Goal: Task Accomplishment & Management: Manage account settings

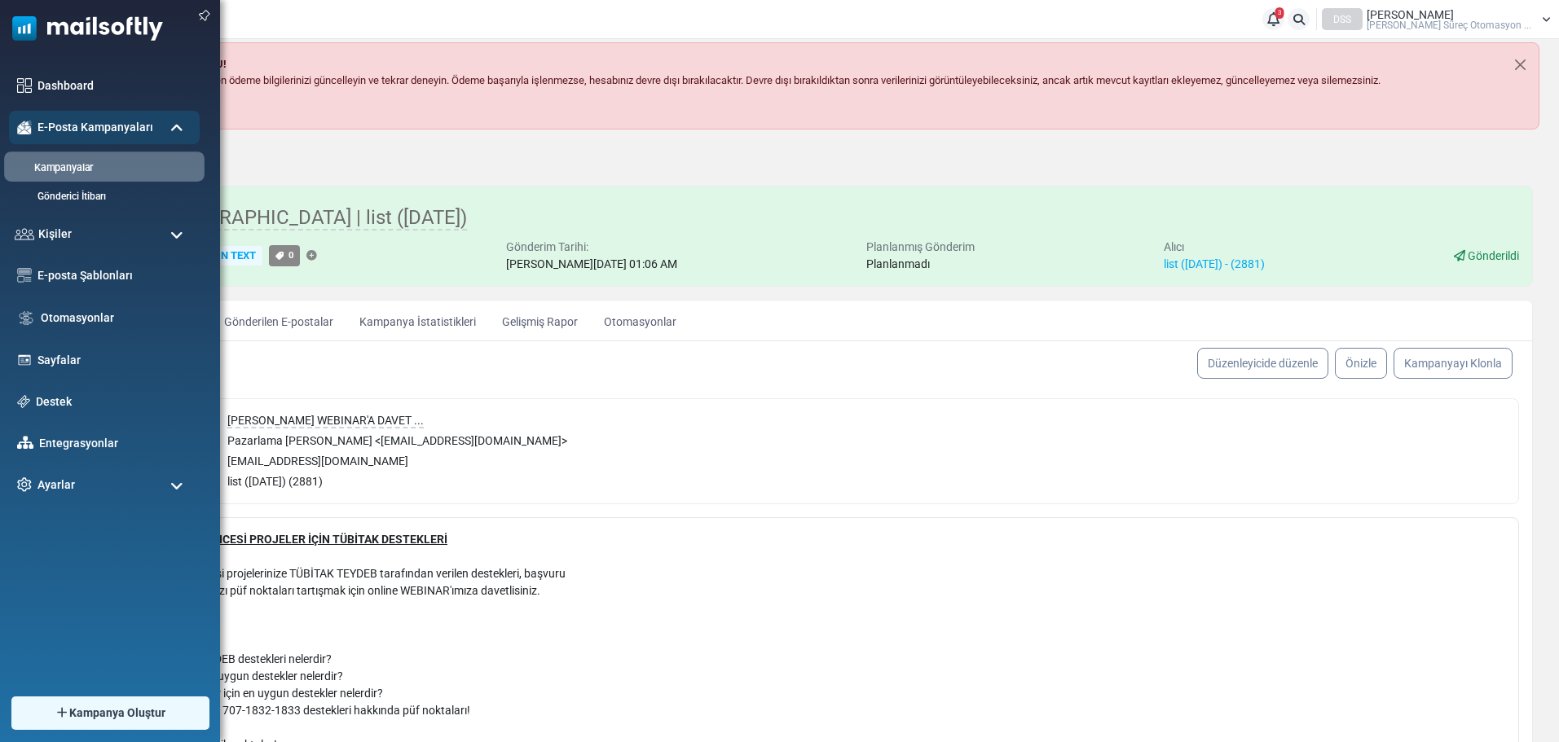
click at [69, 168] on link "Kampanyalar" at bounding box center [102, 168] width 196 height 15
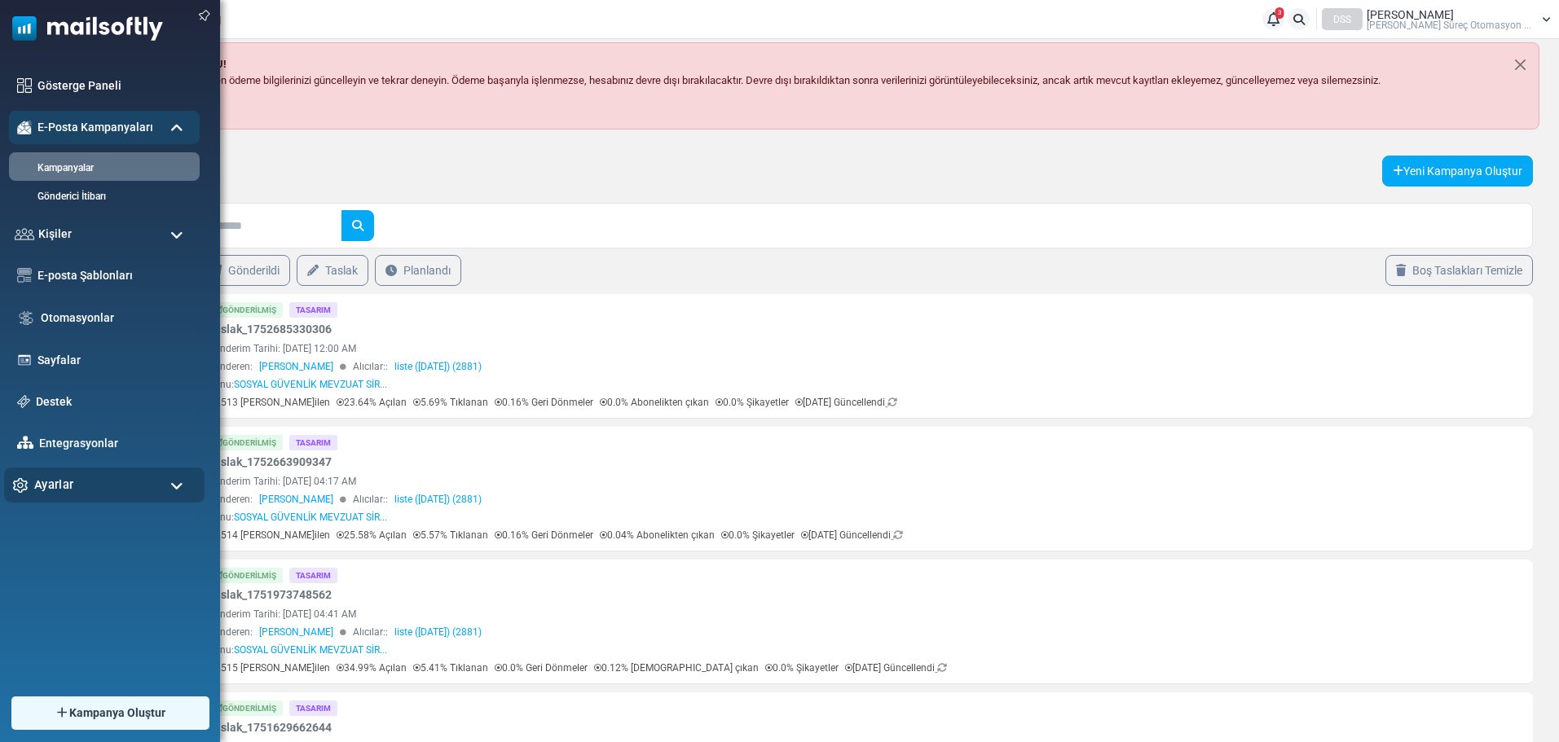
click at [161, 487] on div "Ayarlar" at bounding box center [104, 485] width 200 height 35
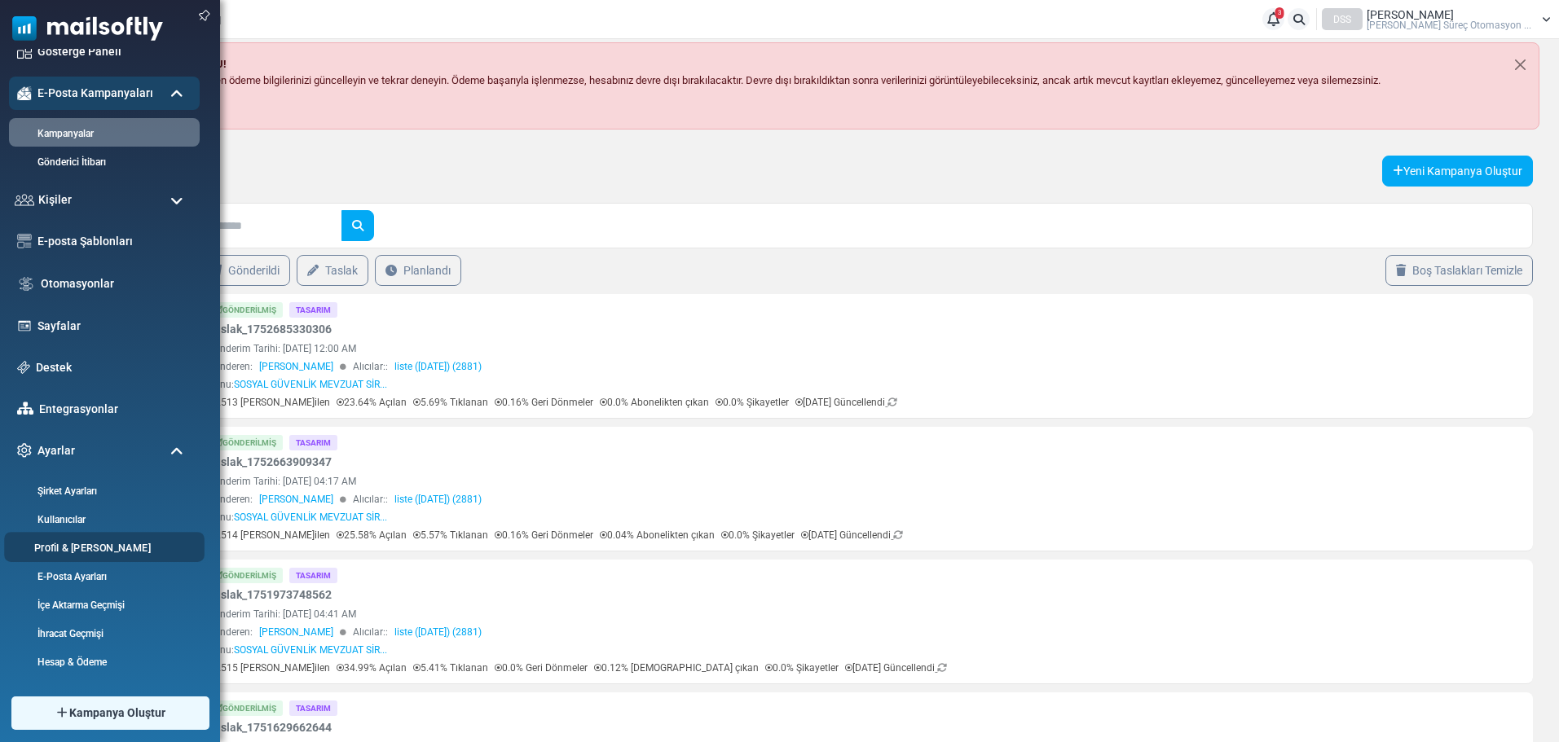
scroll to position [61, 0]
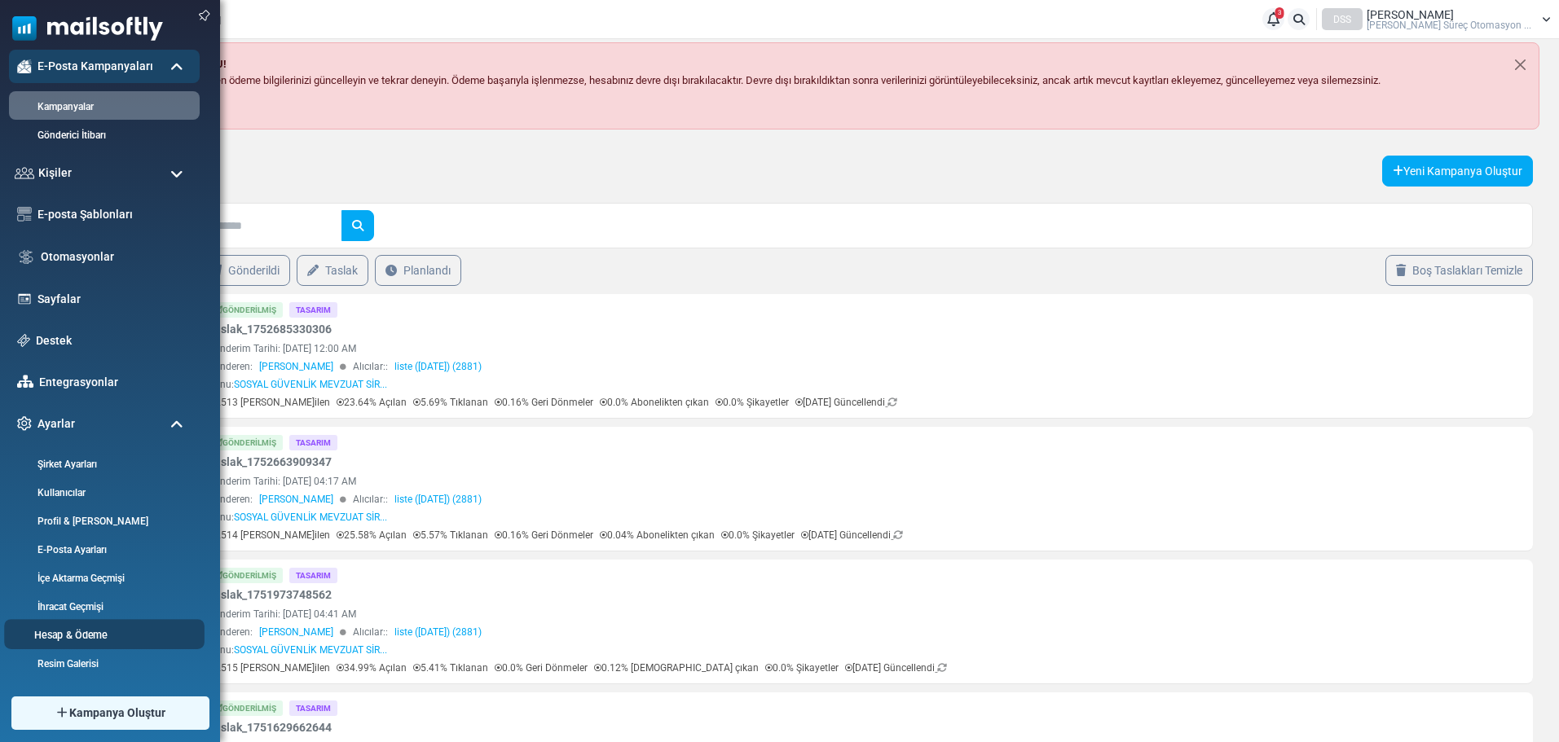
click at [92, 636] on link "Hesap & Ödeme" at bounding box center [102, 635] width 196 height 15
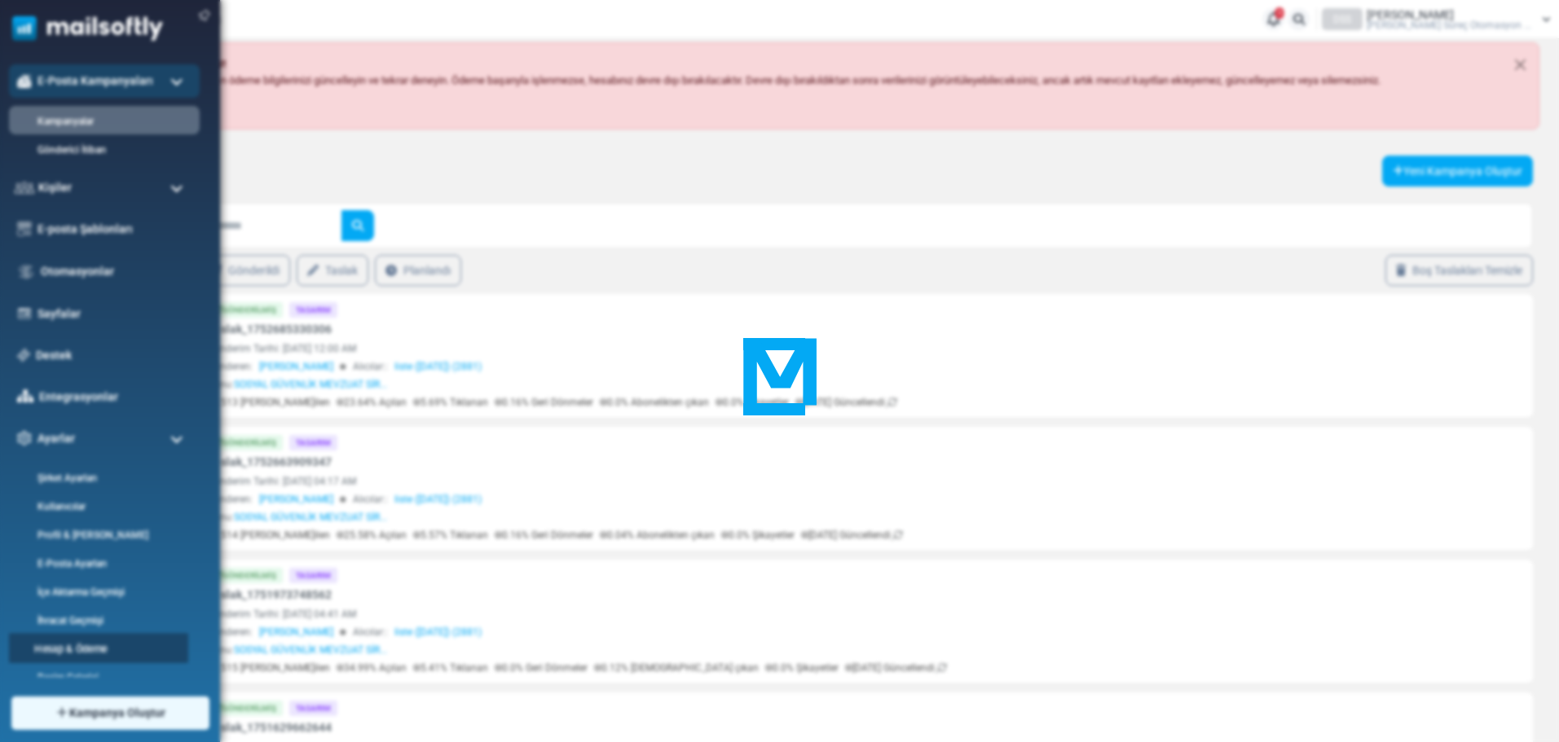
scroll to position [0, 0]
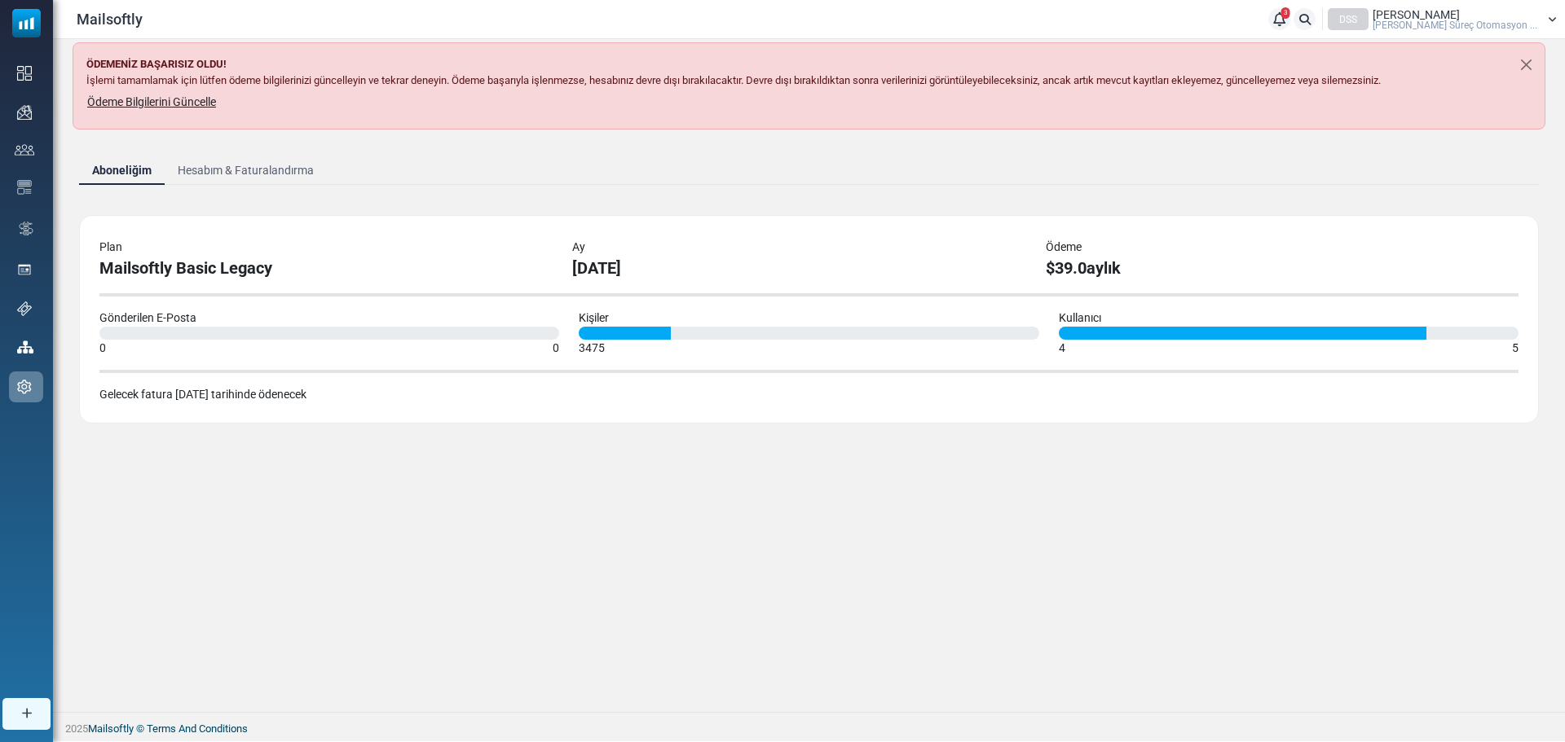
click at [243, 169] on link "Hesabım & Faturalandırma" at bounding box center [246, 170] width 162 height 29
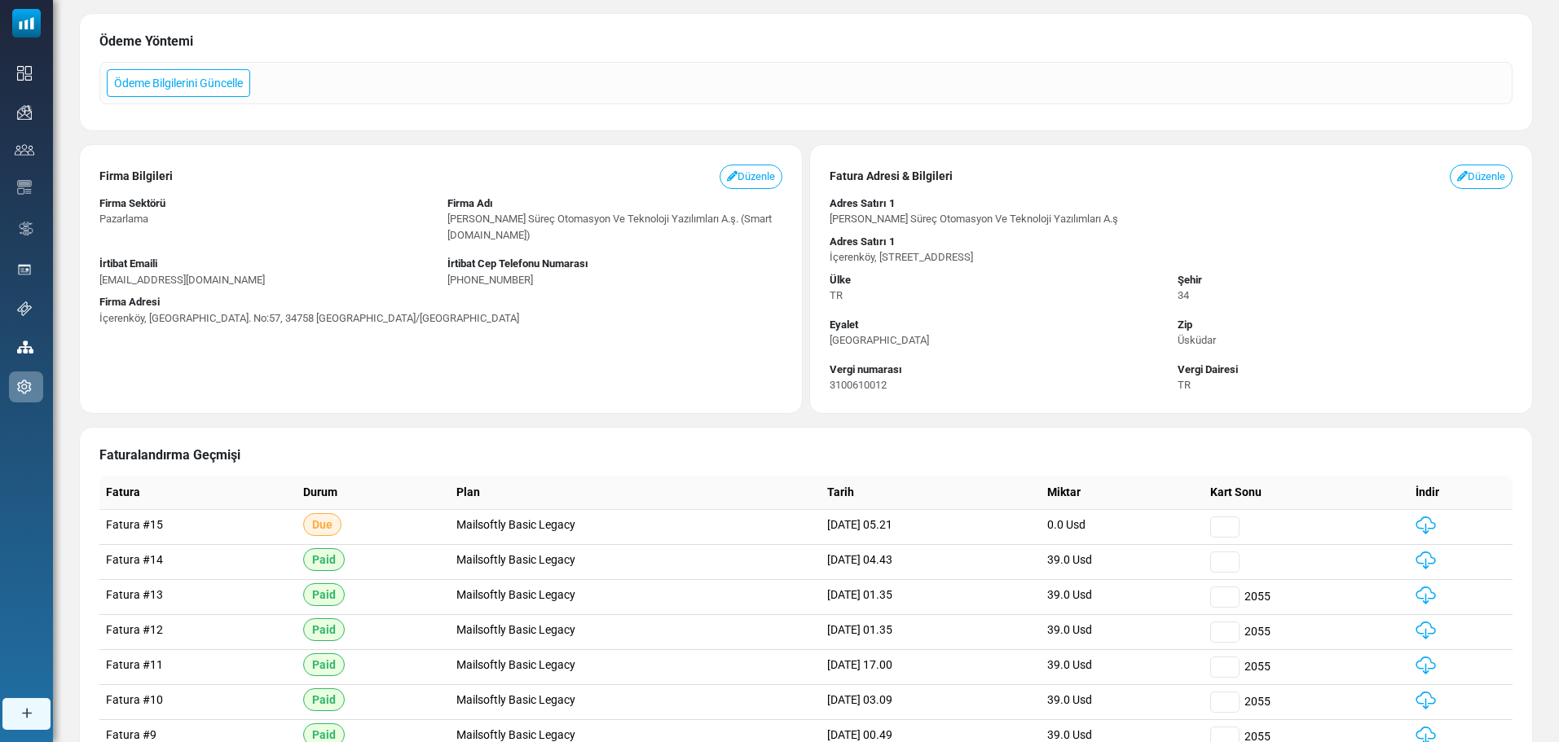
scroll to position [163, 0]
